Goal: Transaction & Acquisition: Purchase product/service

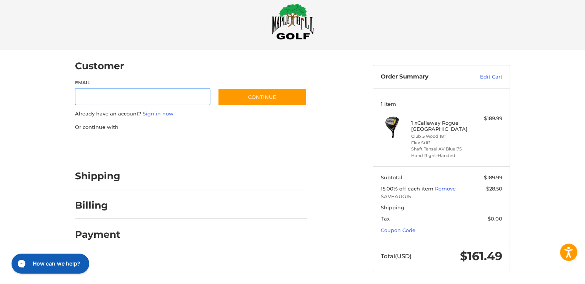
scroll to position [13, 0]
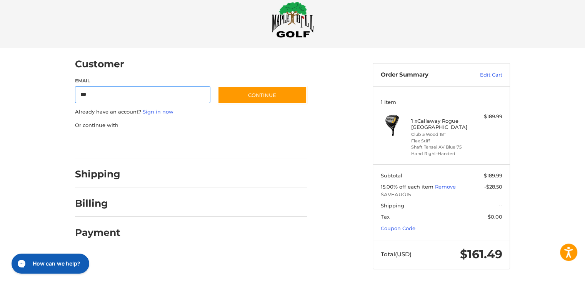
type input "**********"
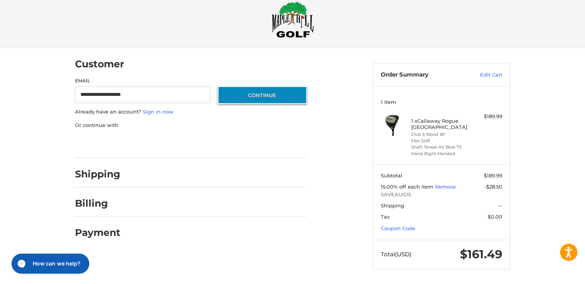
click at [258, 99] on button "Continue" at bounding box center [262, 95] width 89 height 18
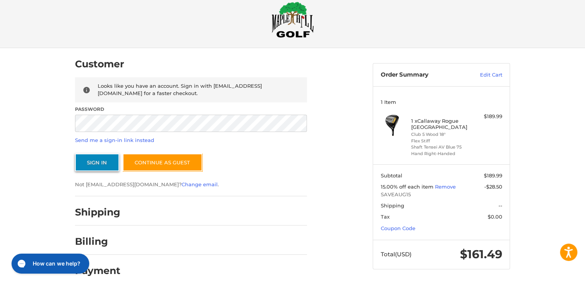
click at [95, 161] on button "Sign In" at bounding box center [97, 162] width 44 height 18
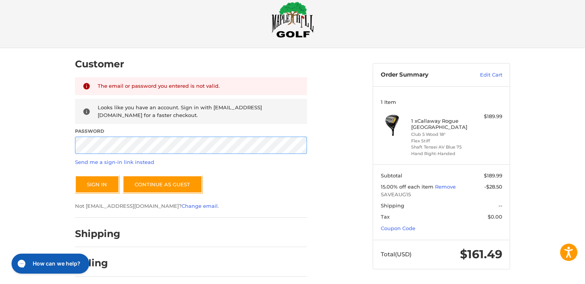
click at [58, 148] on div "Customer Returning Customer The email or password you entered is not valid. Loo…" at bounding box center [292, 180] width 585 height 265
click at [96, 187] on button "Sign In" at bounding box center [97, 184] width 44 height 18
click at [75, 175] on button "Sign In" at bounding box center [97, 184] width 44 height 18
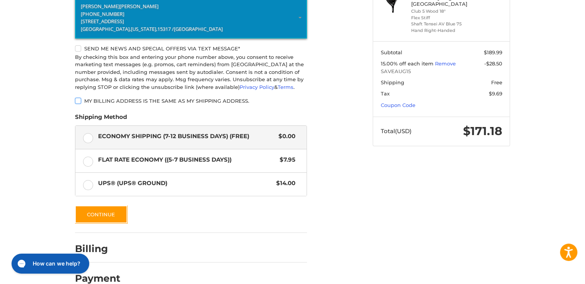
scroll to position [152, 0]
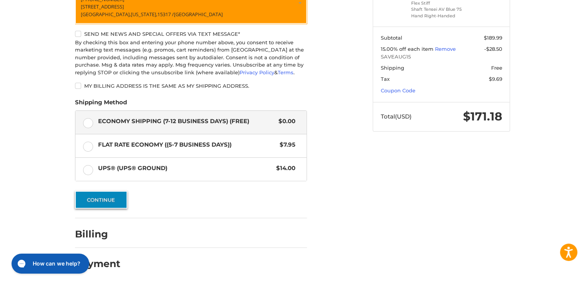
click at [110, 200] on button "Continue" at bounding box center [101, 200] width 52 height 18
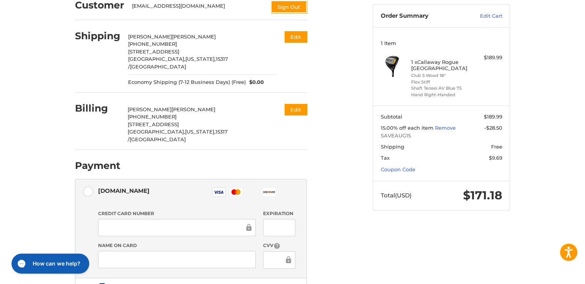
scroll to position [0, 0]
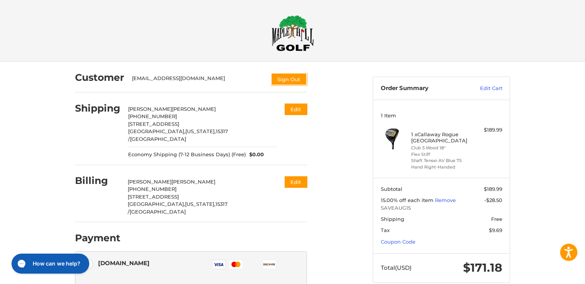
click at [303, 35] on img at bounding box center [292, 33] width 42 height 36
